Goal: Task Accomplishment & Management: Complete application form

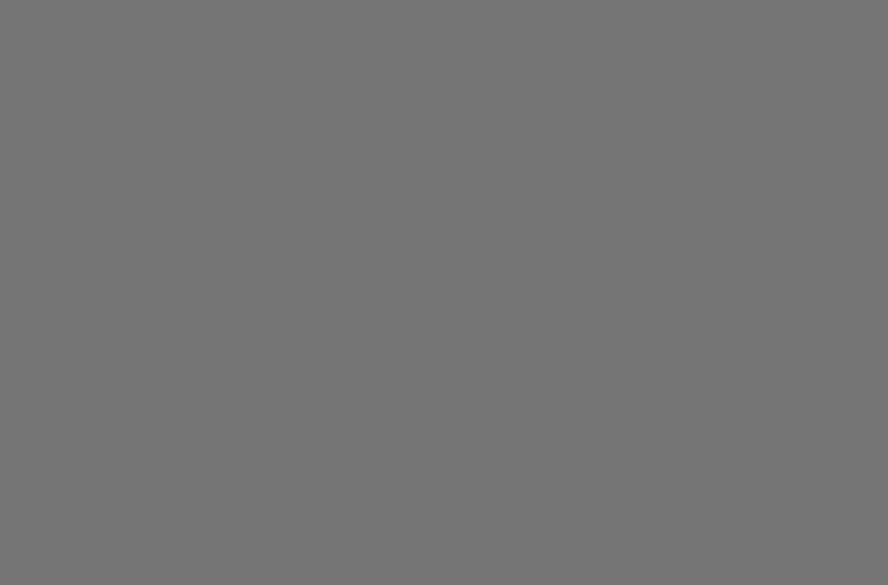
scroll to position [52, 0]
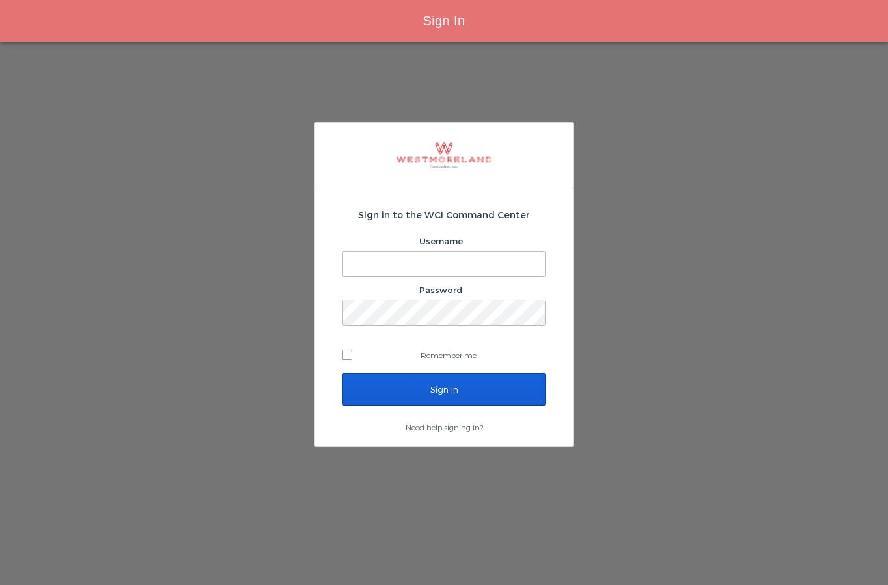
type input "Stephenp@westmoreland.nyc"
click at [481, 373] on input "Sign In" at bounding box center [444, 389] width 204 height 32
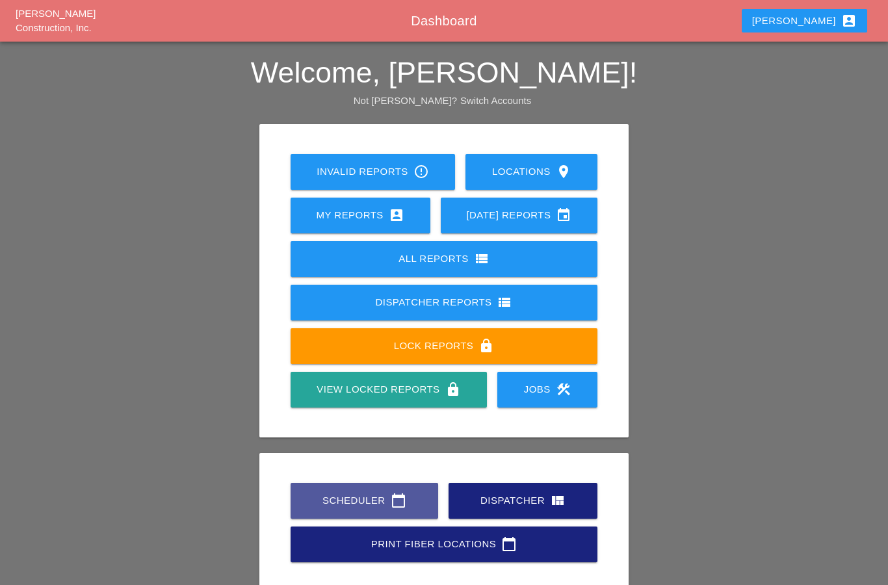
click at [380, 490] on link "Scheduler calendar_today" at bounding box center [364, 501] width 148 height 36
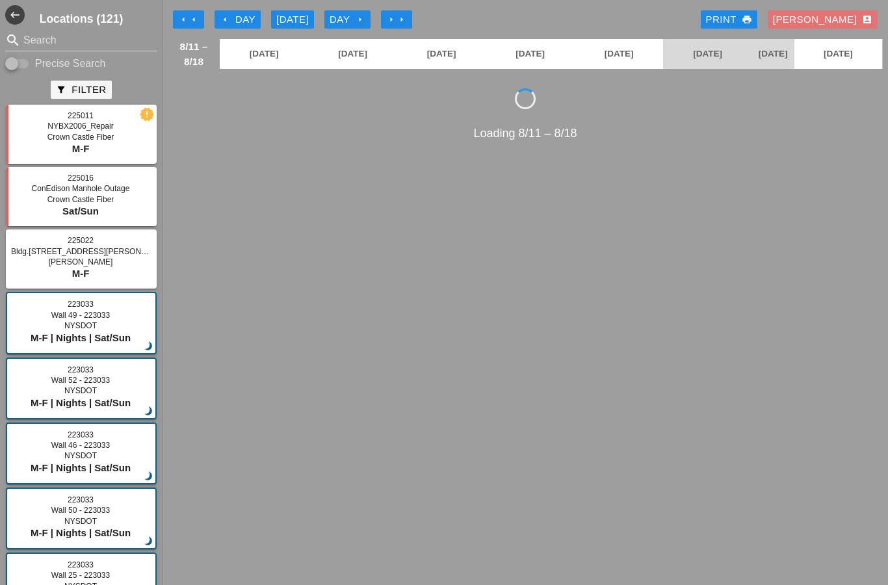
click at [185, 18] on icon "arrow_left" at bounding box center [183, 19] width 10 height 10
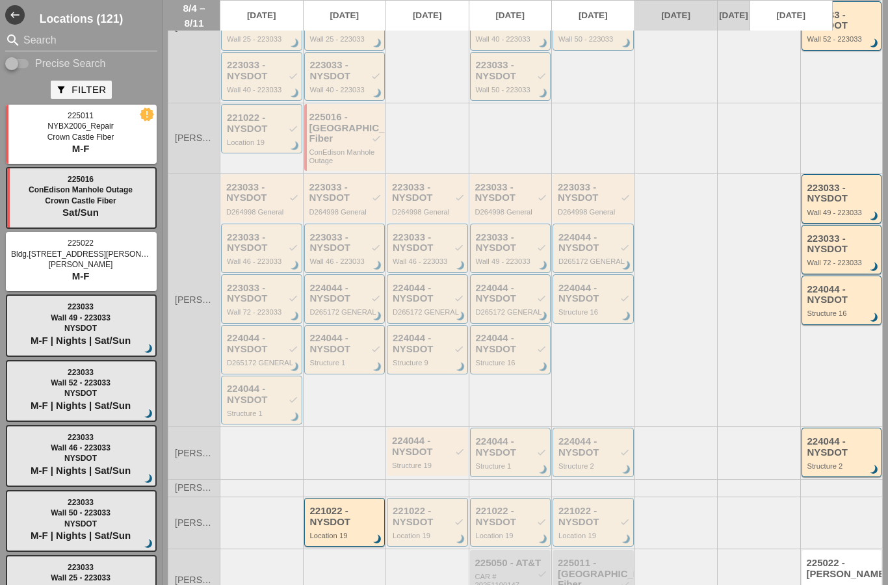
scroll to position [422, 0]
click at [337, 514] on div "221022 - NYSDOT" at bounding box center [345, 516] width 71 height 21
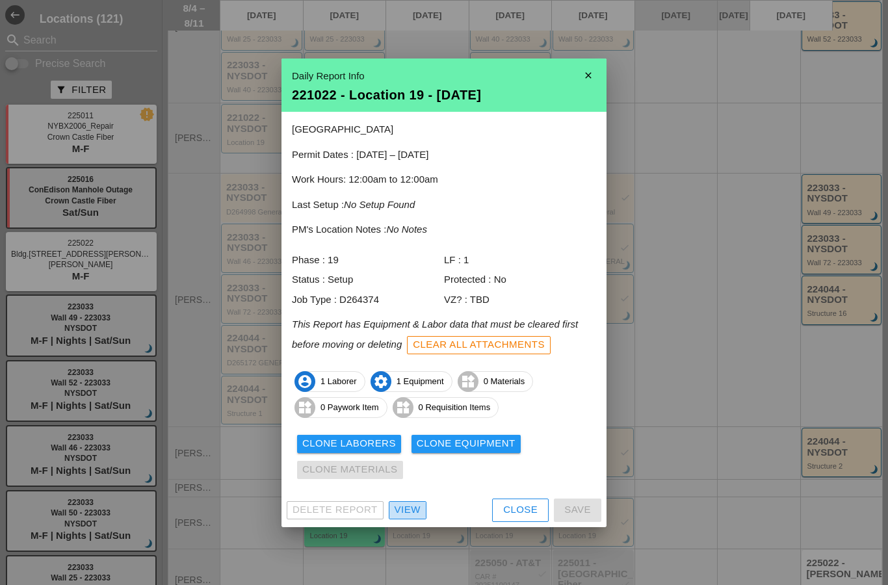
click at [401, 502] on div "View" at bounding box center [407, 509] width 26 height 15
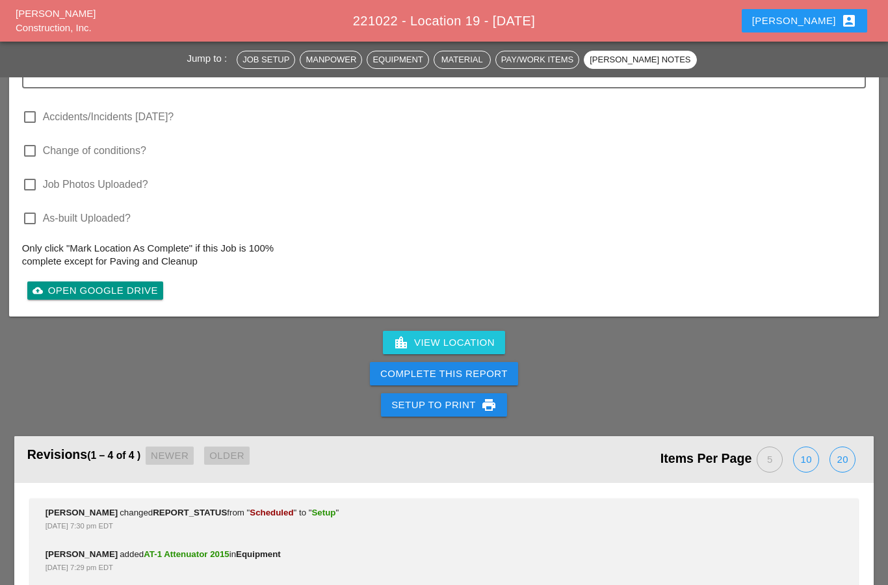
scroll to position [1726, 0]
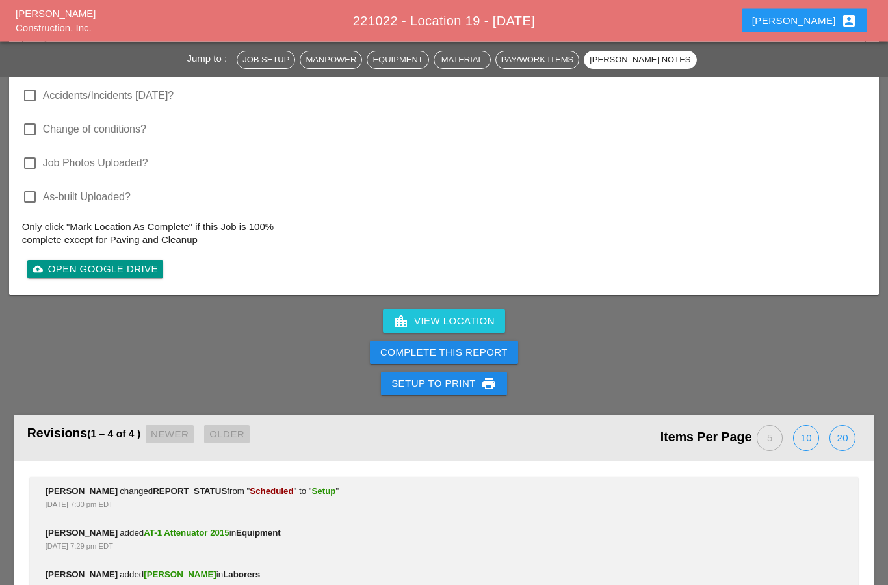
click at [483, 346] on div "Complete This Report" at bounding box center [443, 353] width 127 height 15
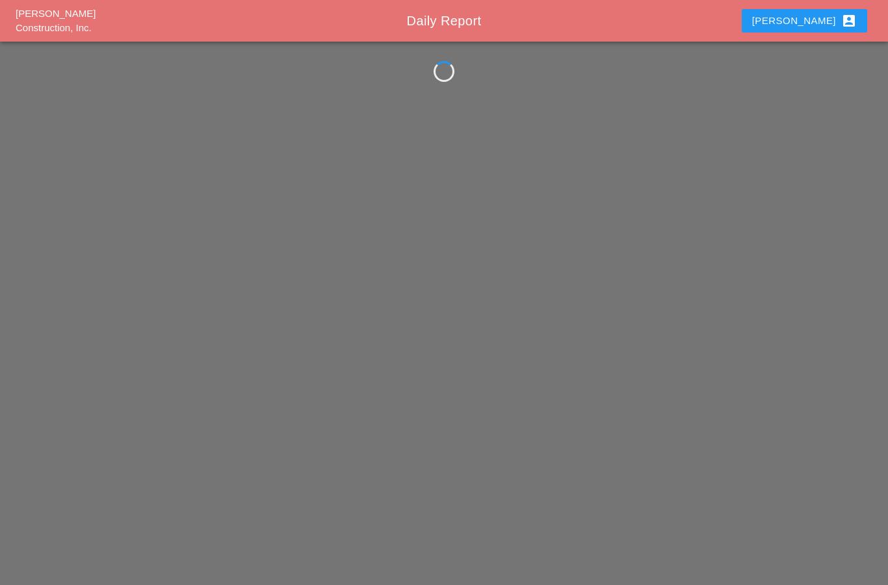
scroll to position [52, 0]
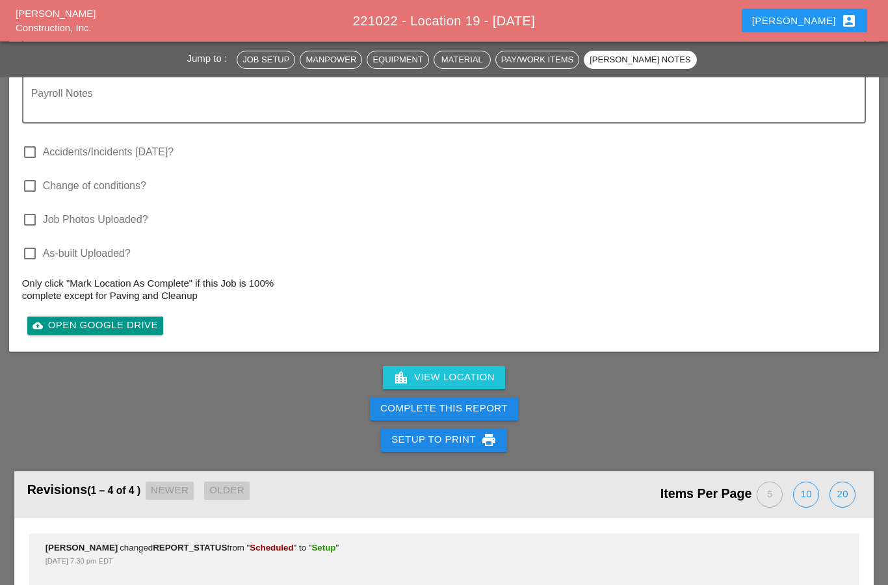
click at [486, 402] on button "Complete This Report" at bounding box center [444, 409] width 148 height 23
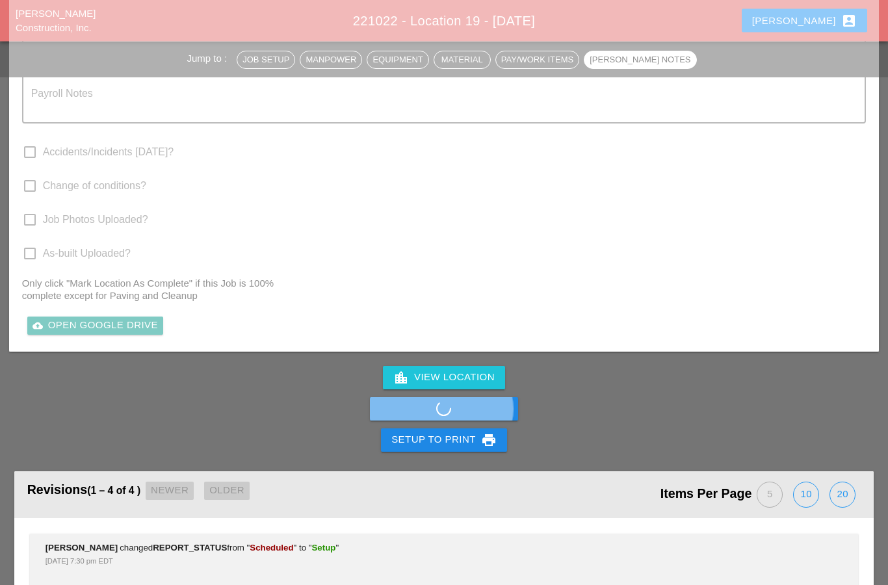
scroll to position [1664, 0]
